Goal: Check status

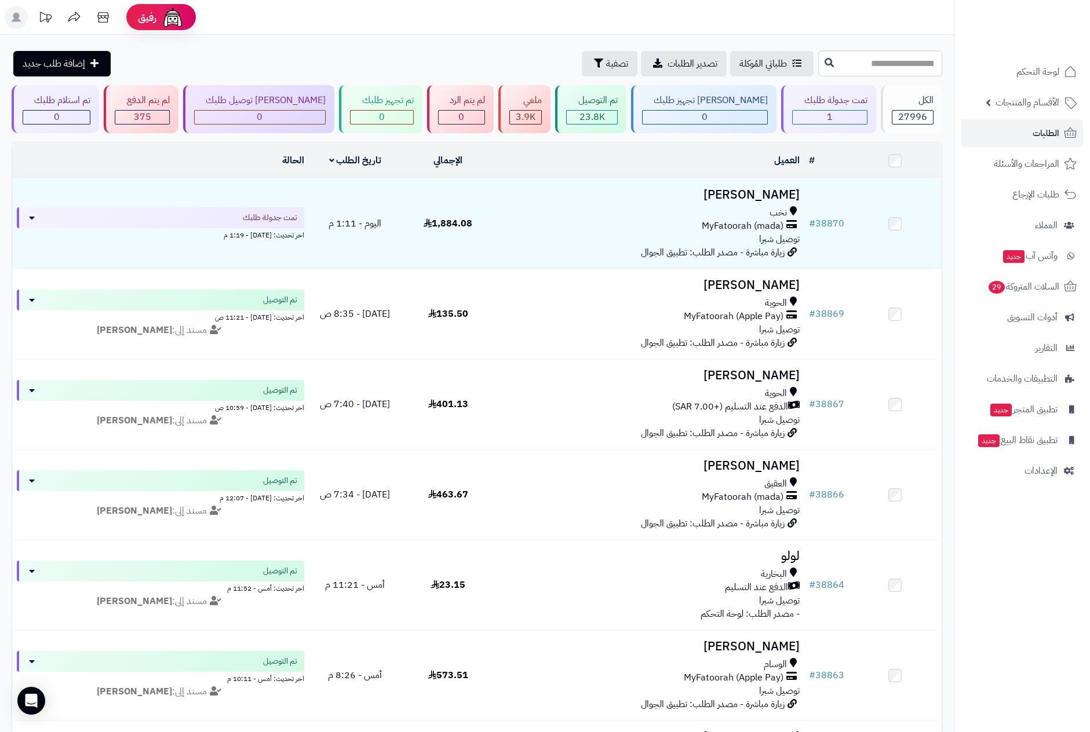
click at [995, 579] on nav "لوحة التحكم الأقسام والمنتجات المنتجات الأقسام الماركات مواصفات المنتجات مواصفا…" at bounding box center [1022, 380] width 136 height 732
click at [985, 567] on nav "لوحة التحكم الأقسام والمنتجات المنتجات الأقسام الماركات مواصفات المنتجات مواصفا…" at bounding box center [1022, 380] width 136 height 732
click at [1058, 129] on span "الطلبات" at bounding box center [1045, 133] width 27 height 16
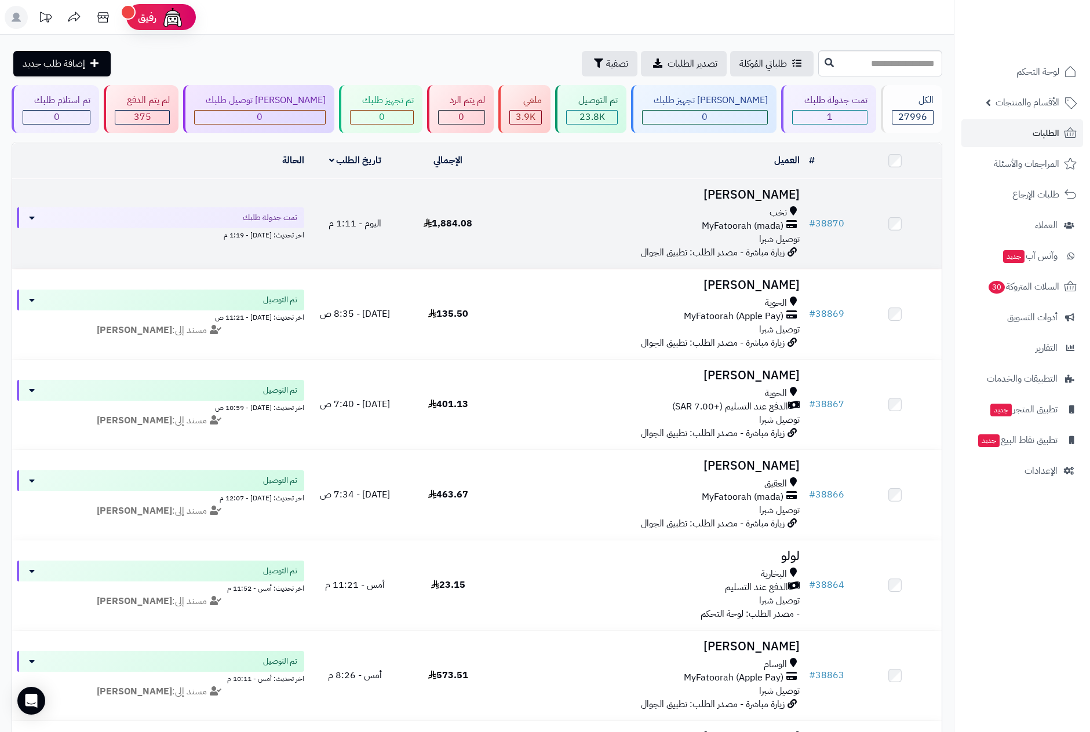
click at [714, 220] on span "MyFatoorah (mada)" at bounding box center [743, 226] width 82 height 13
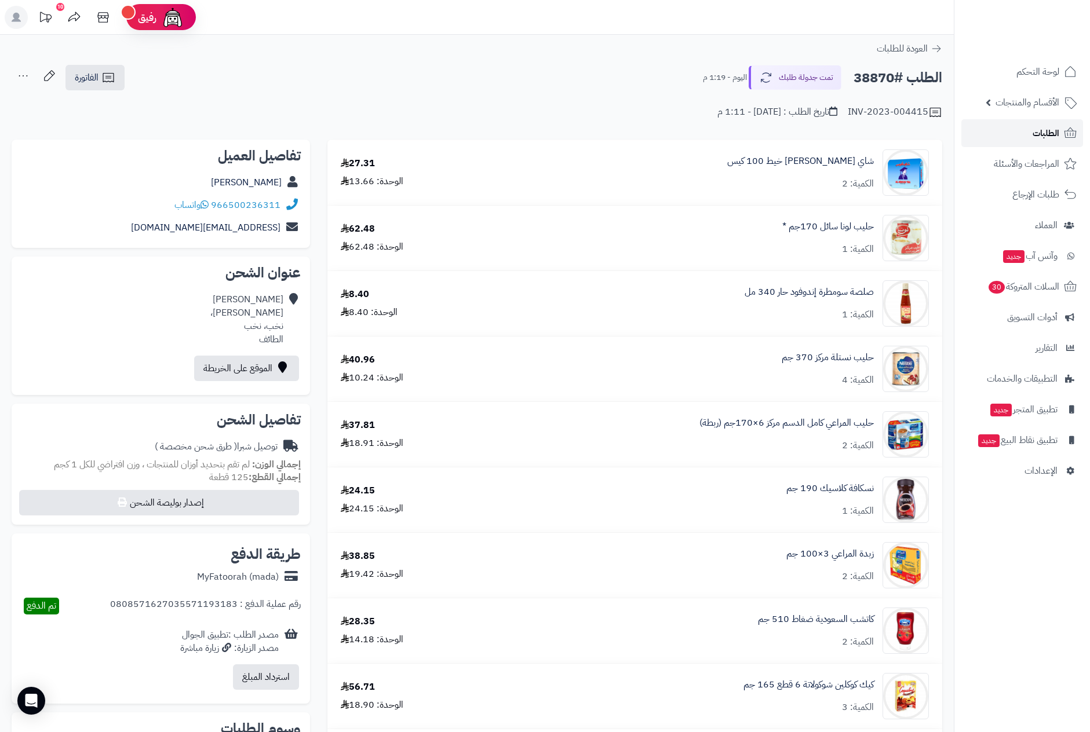
click at [1033, 126] on span "الطلبات" at bounding box center [1045, 133] width 27 height 16
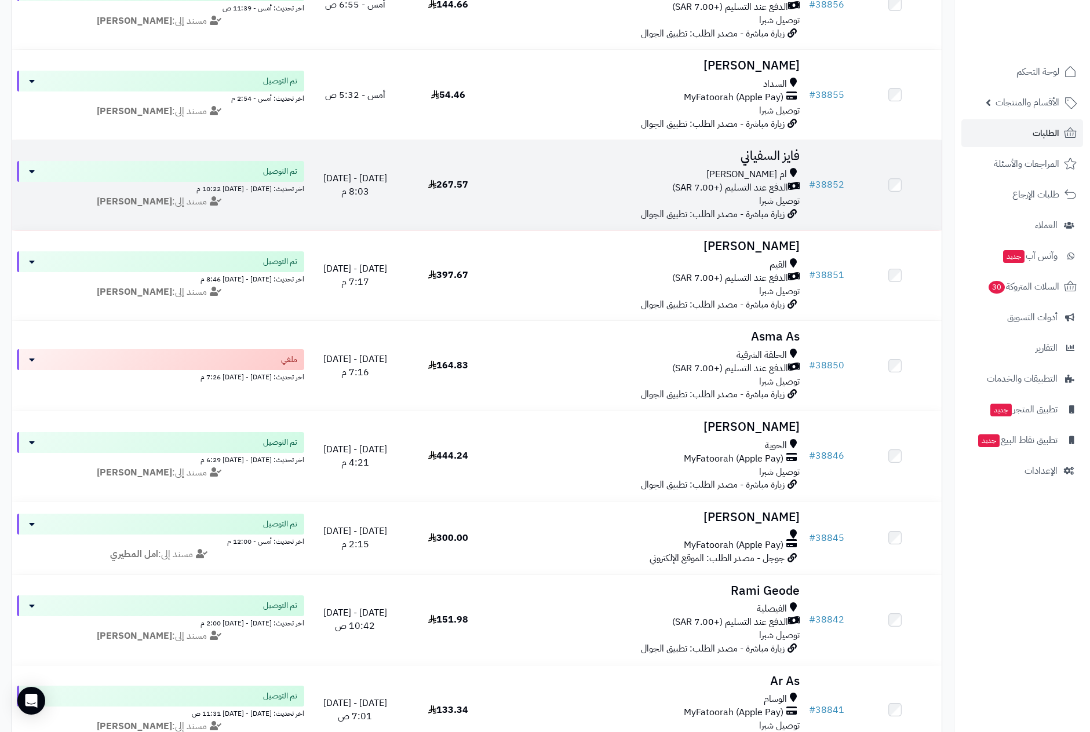
scroll to position [1130, 0]
